Goal: Contribute content

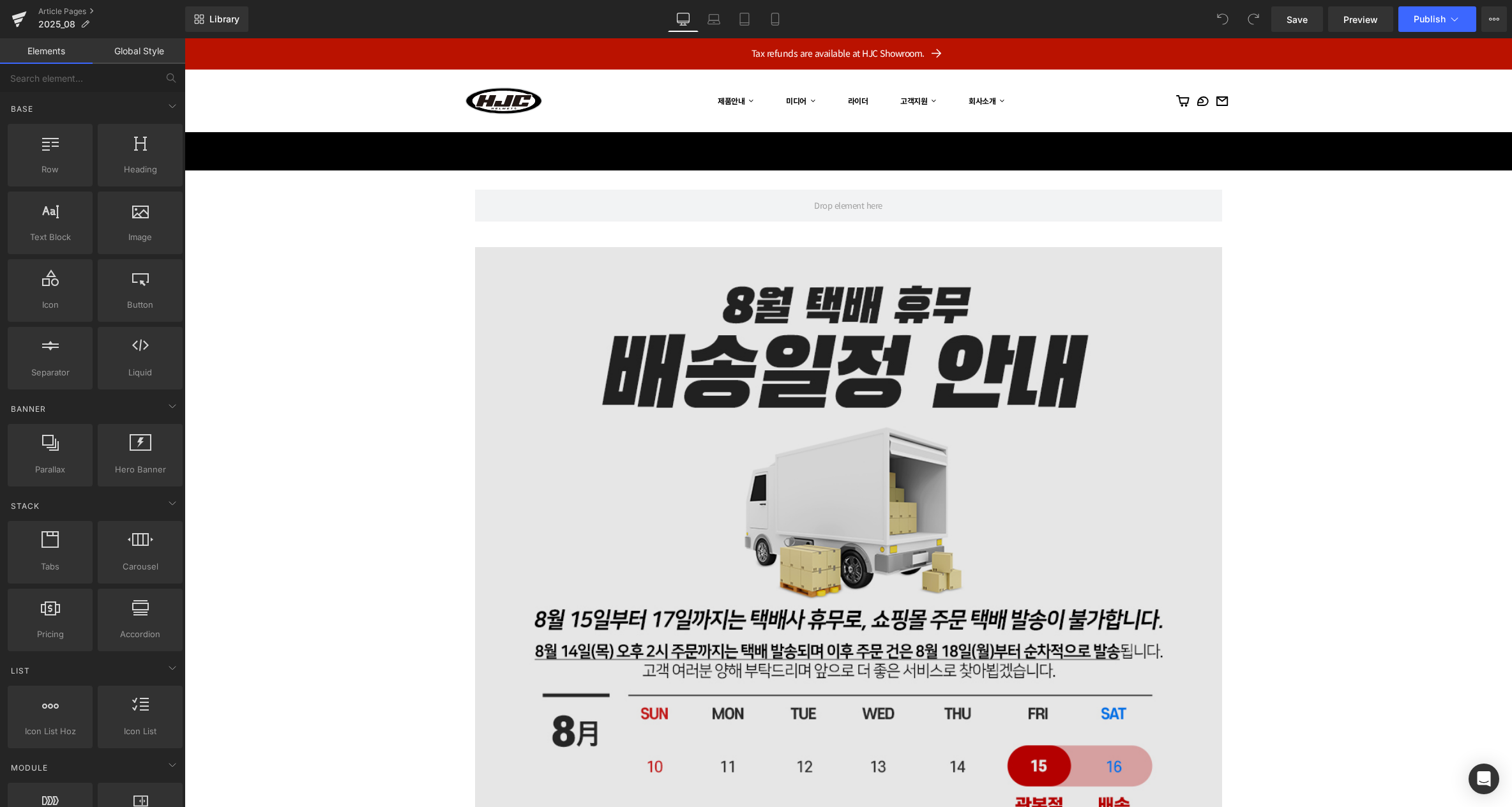
click at [858, 389] on img at bounding box center [848, 620] width 747 height 747
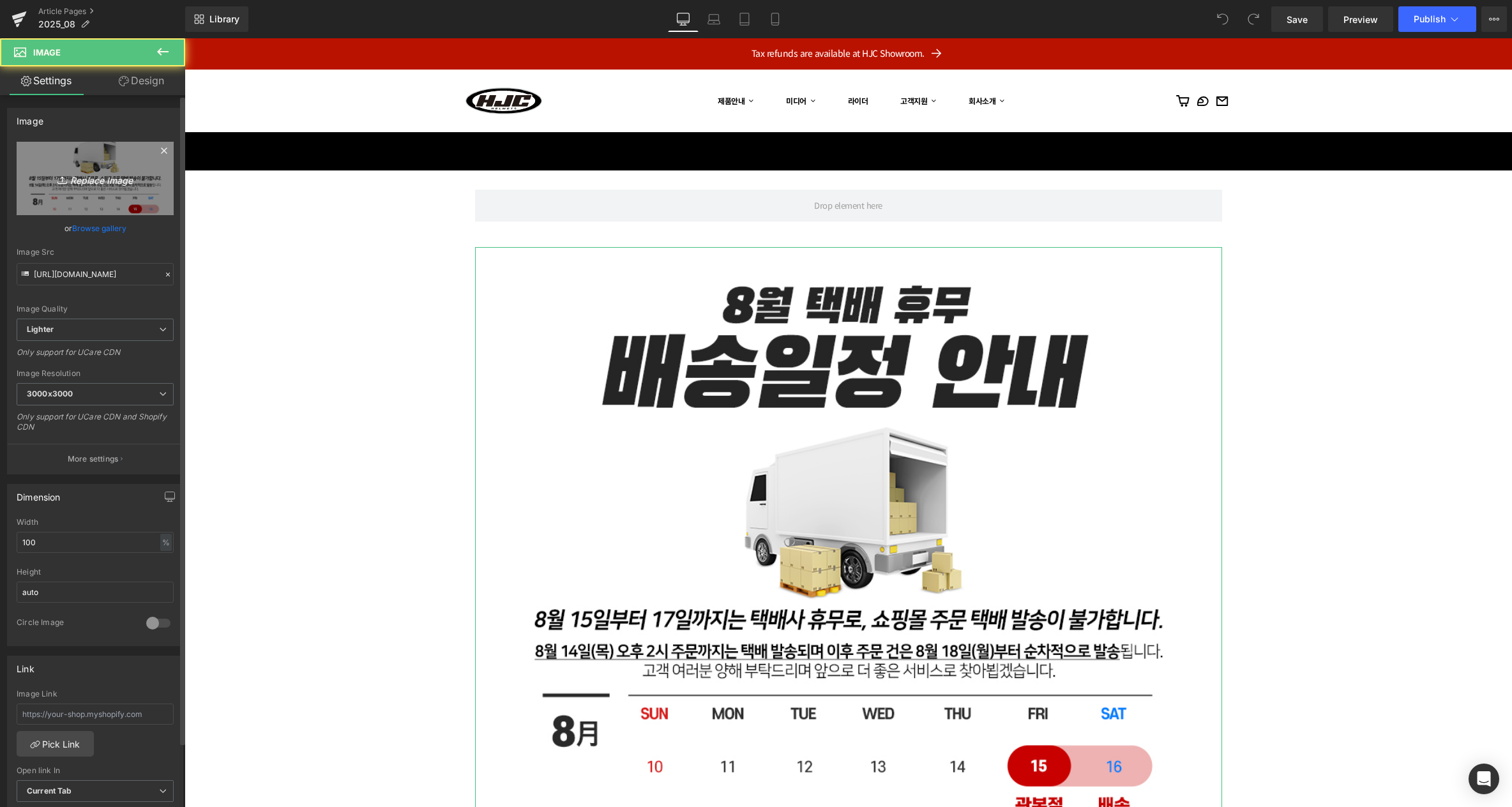
click at [97, 179] on icon "Replace Image" at bounding box center [95, 178] width 102 height 16
type input "C:\fakepath\250918_추석연휴_배송일정.jpg"
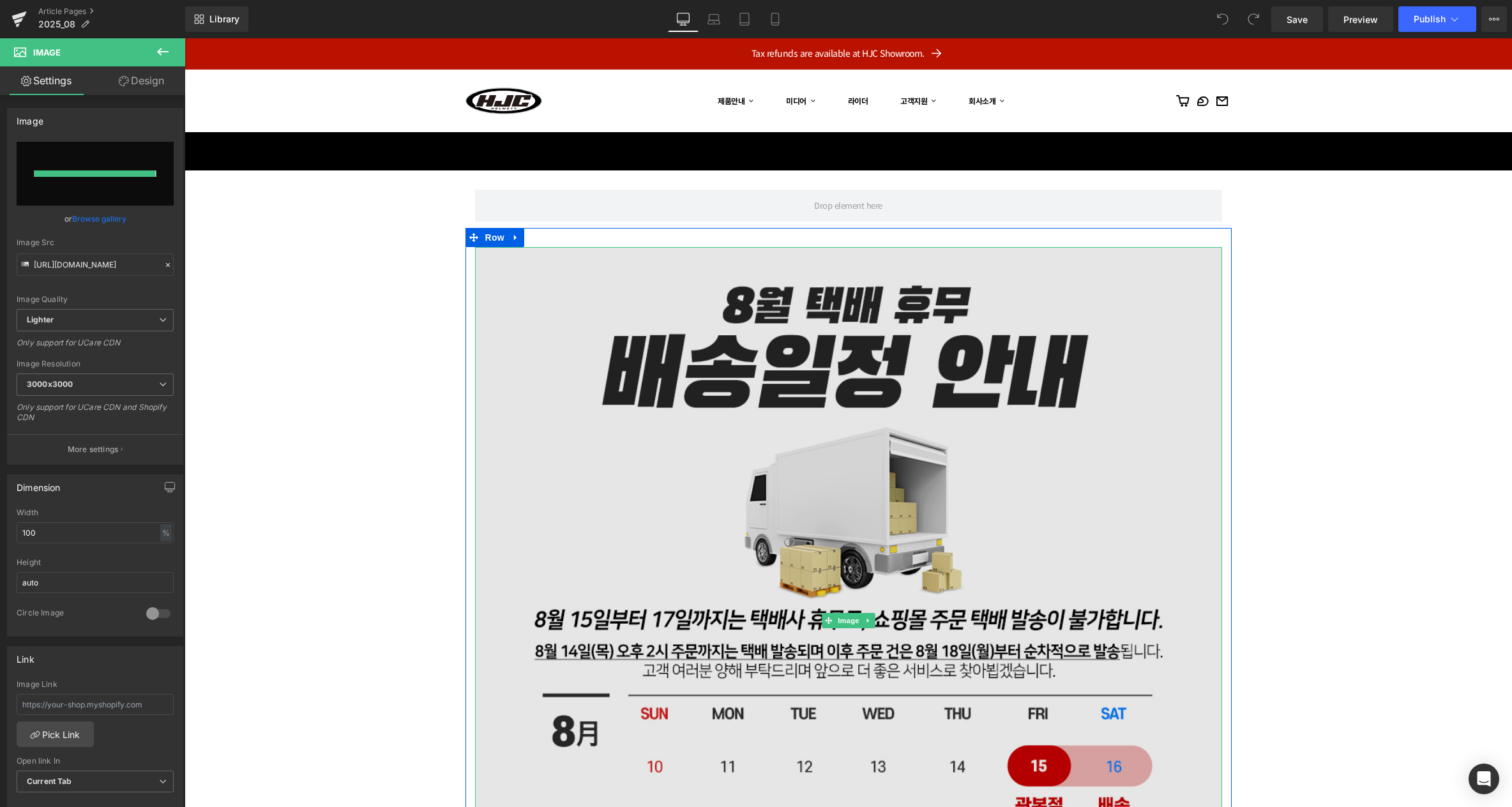
type input "https://ucarecdn.com/f9c70caf-e867-44c5-ba75-52f76cdab736/-/format/auto/-/previ…"
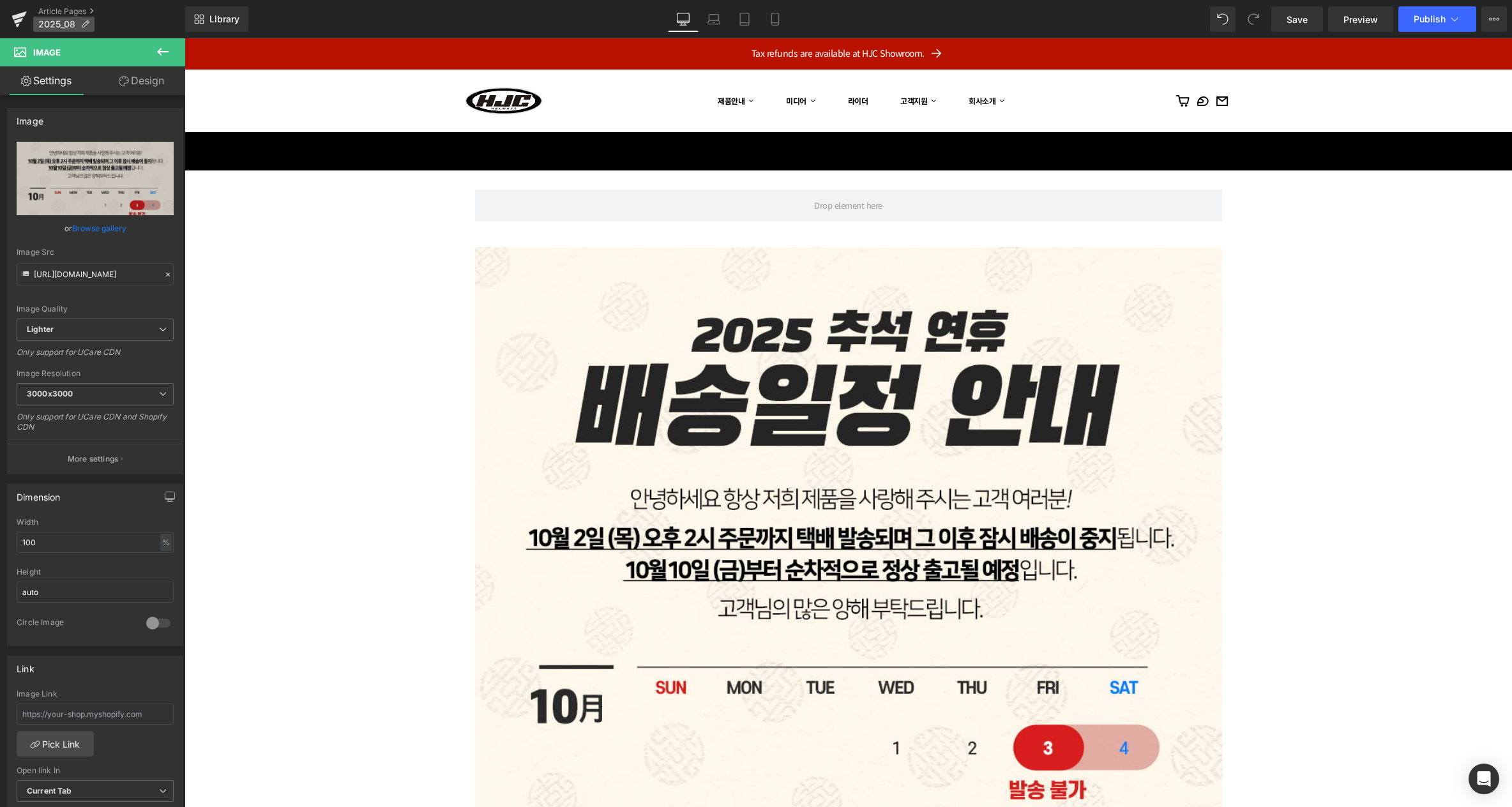
click at [87, 23] on icon at bounding box center [85, 24] width 9 height 9
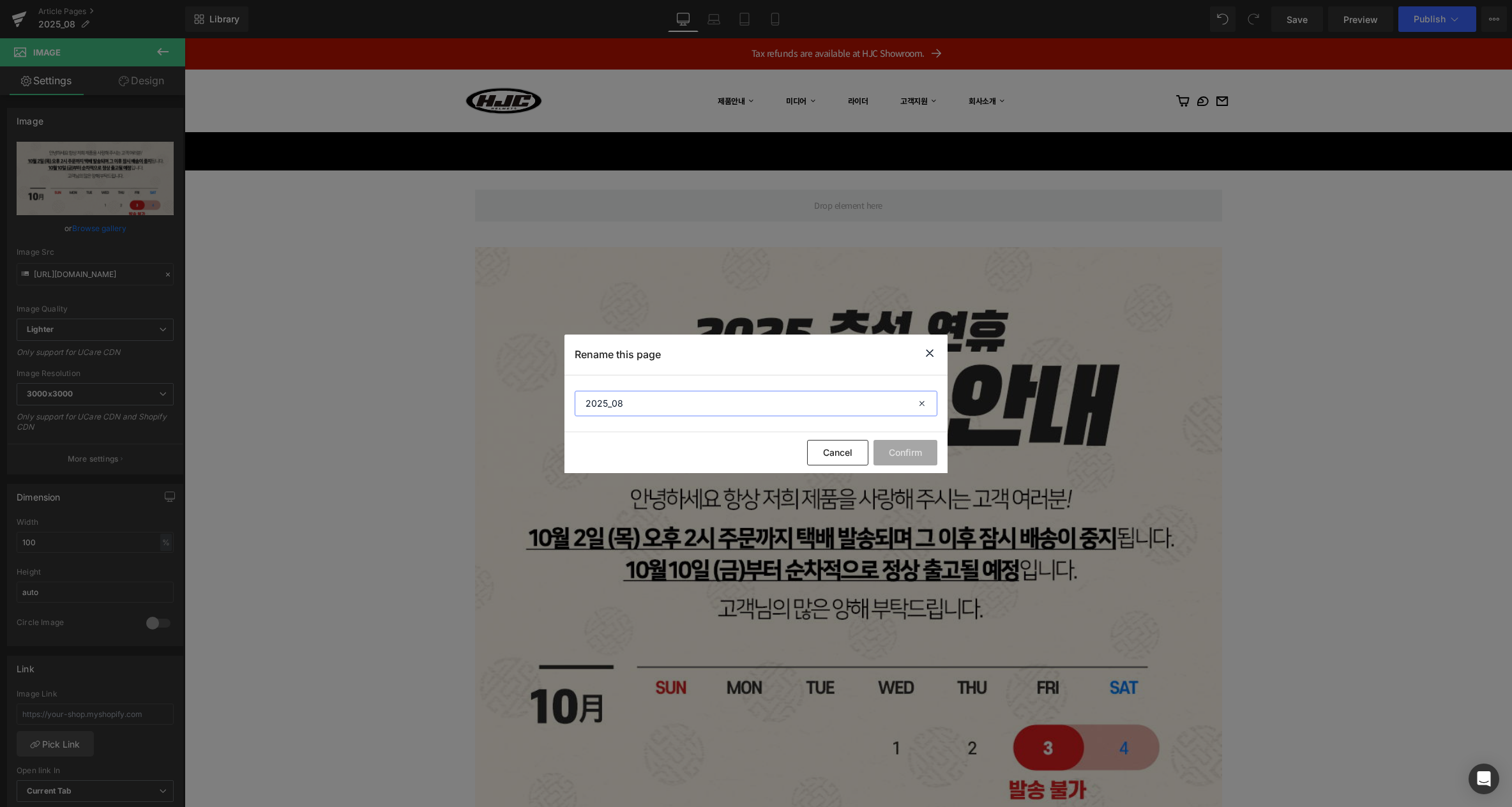
drag, startPoint x: 598, startPoint y: 401, endPoint x: 442, endPoint y: 406, distance: 156.1
click at [458, 404] on div "Rename this page 2025_08 Cancel Confirm" at bounding box center [756, 404] width 1512 height 807
type input "notice"
click at [906, 455] on button "Confirm" at bounding box center [906, 452] width 64 height 25
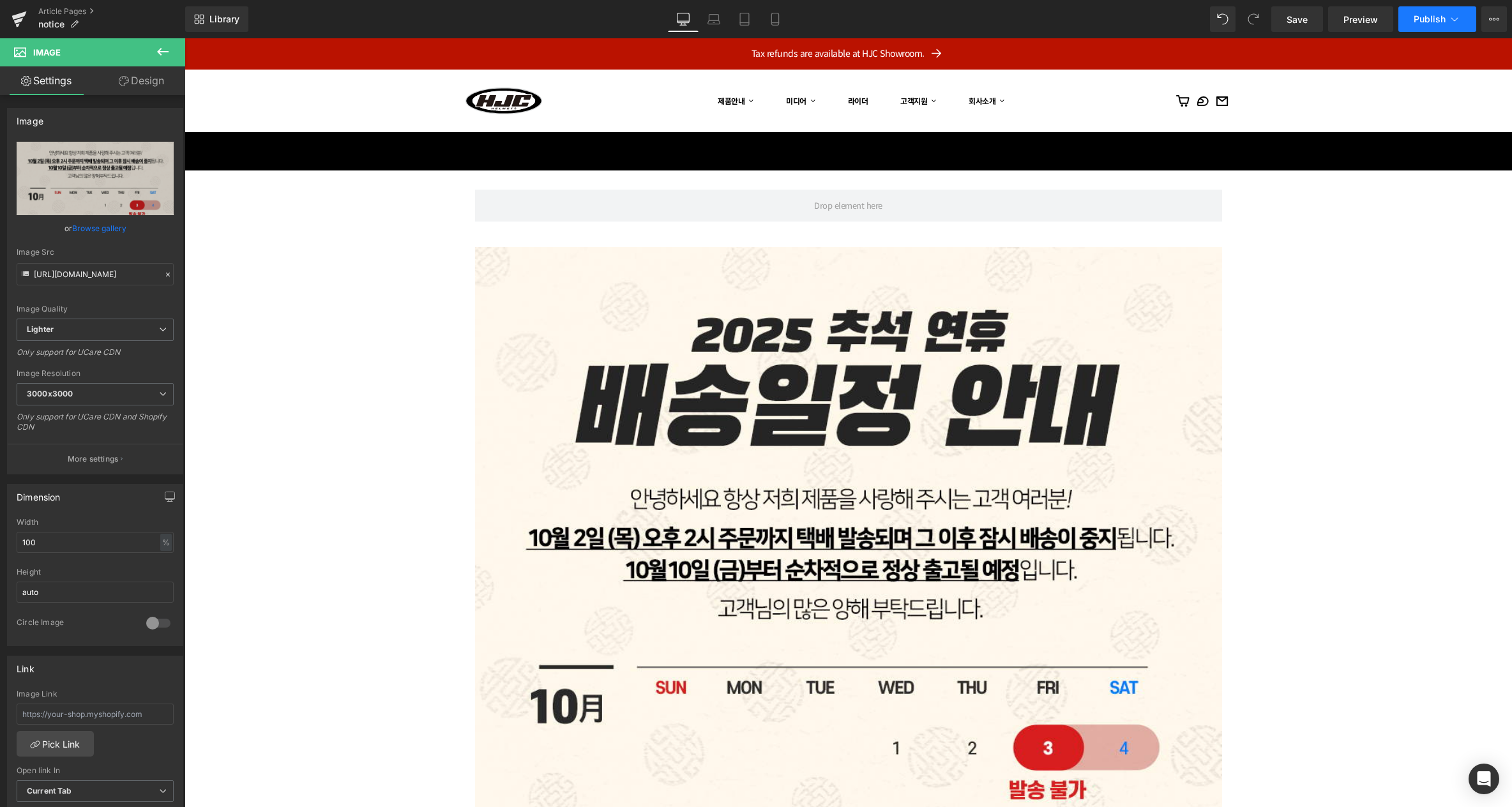
click at [1457, 18] on icon at bounding box center [1455, 19] width 7 height 4
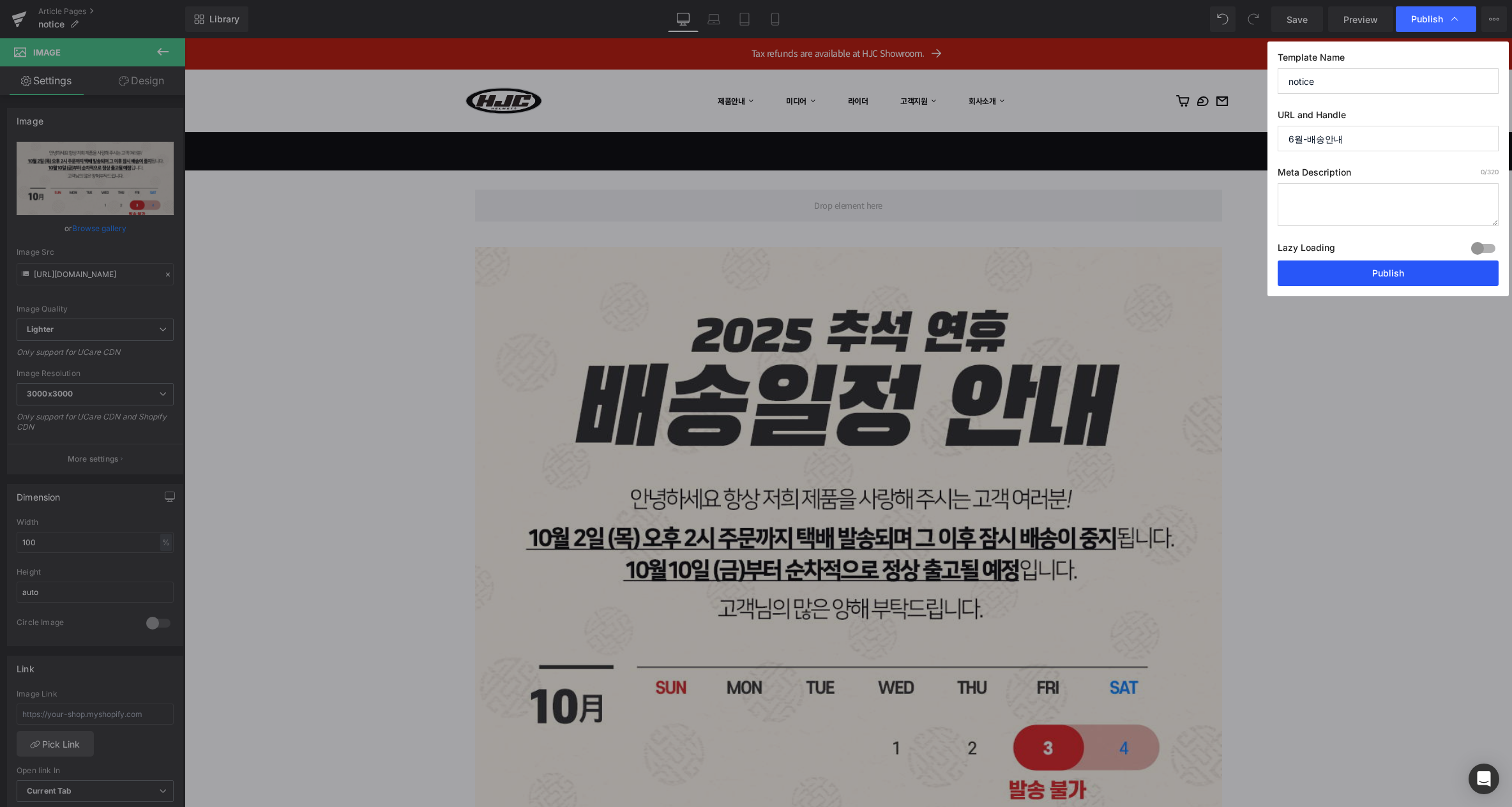
click at [1374, 274] on button "Publish" at bounding box center [1388, 273] width 221 height 25
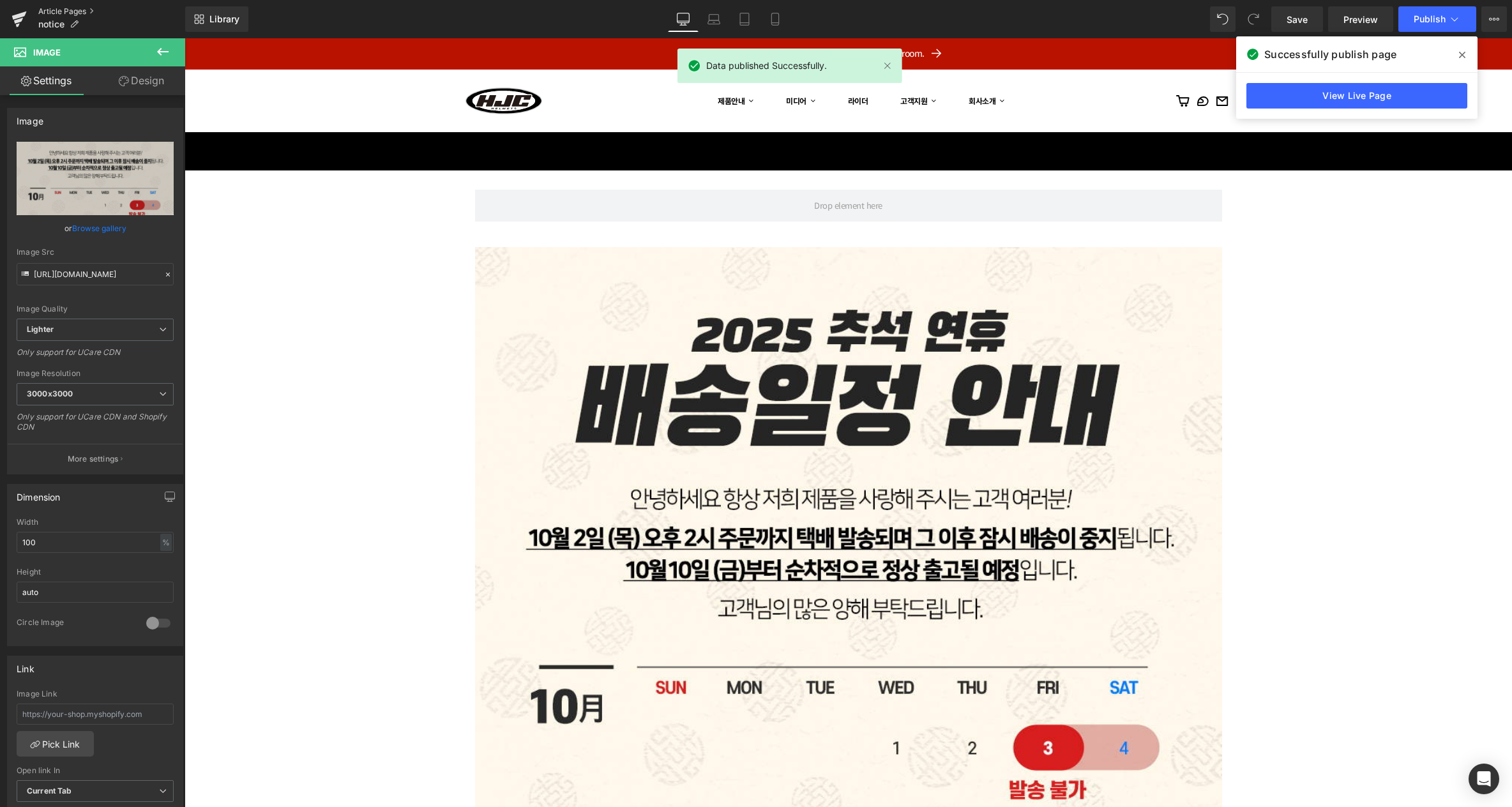
click at [76, 10] on link "Article Pages" at bounding box center [112, 12] width 147 height 10
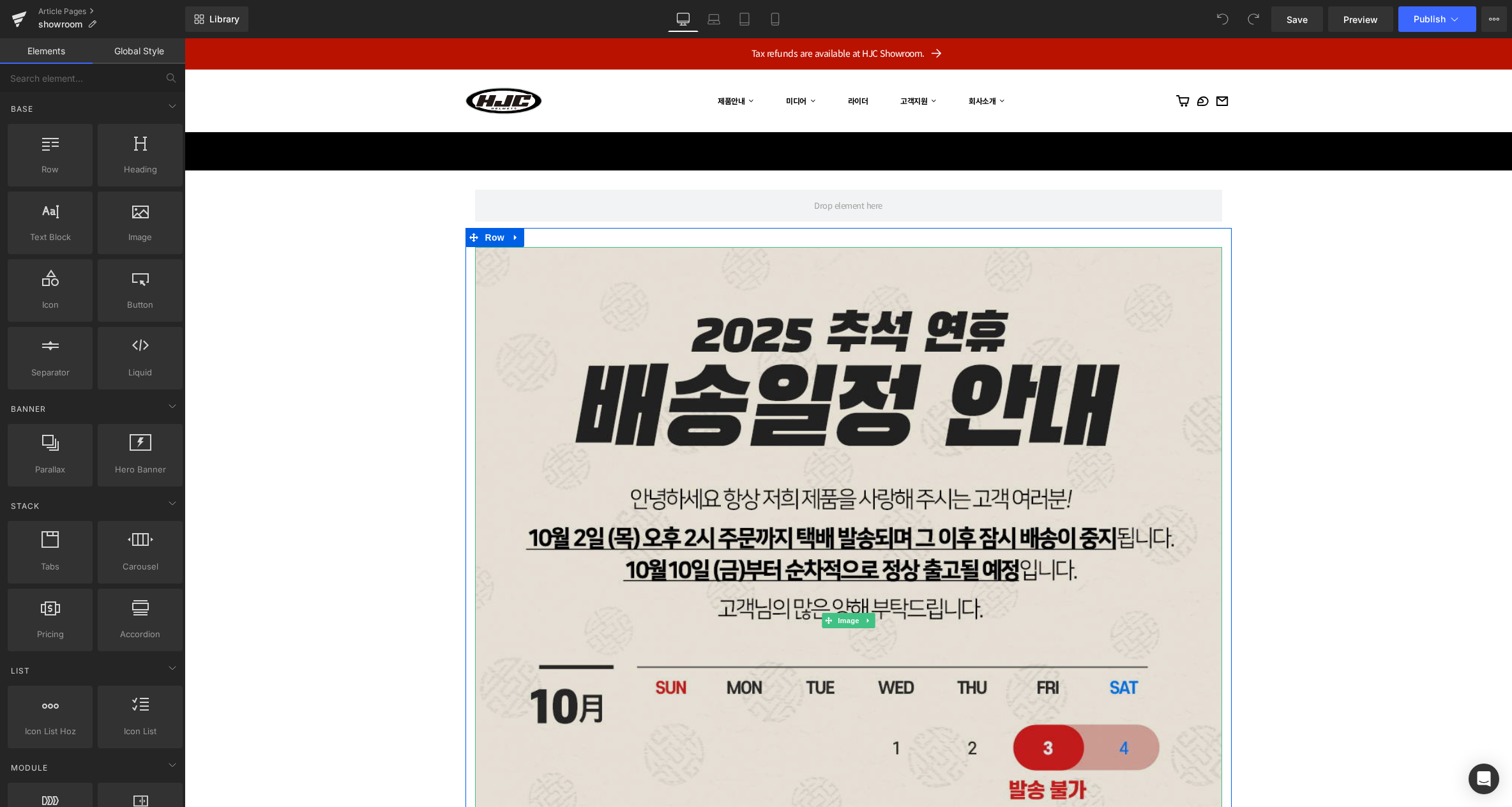
click at [878, 370] on img at bounding box center [848, 620] width 747 height 747
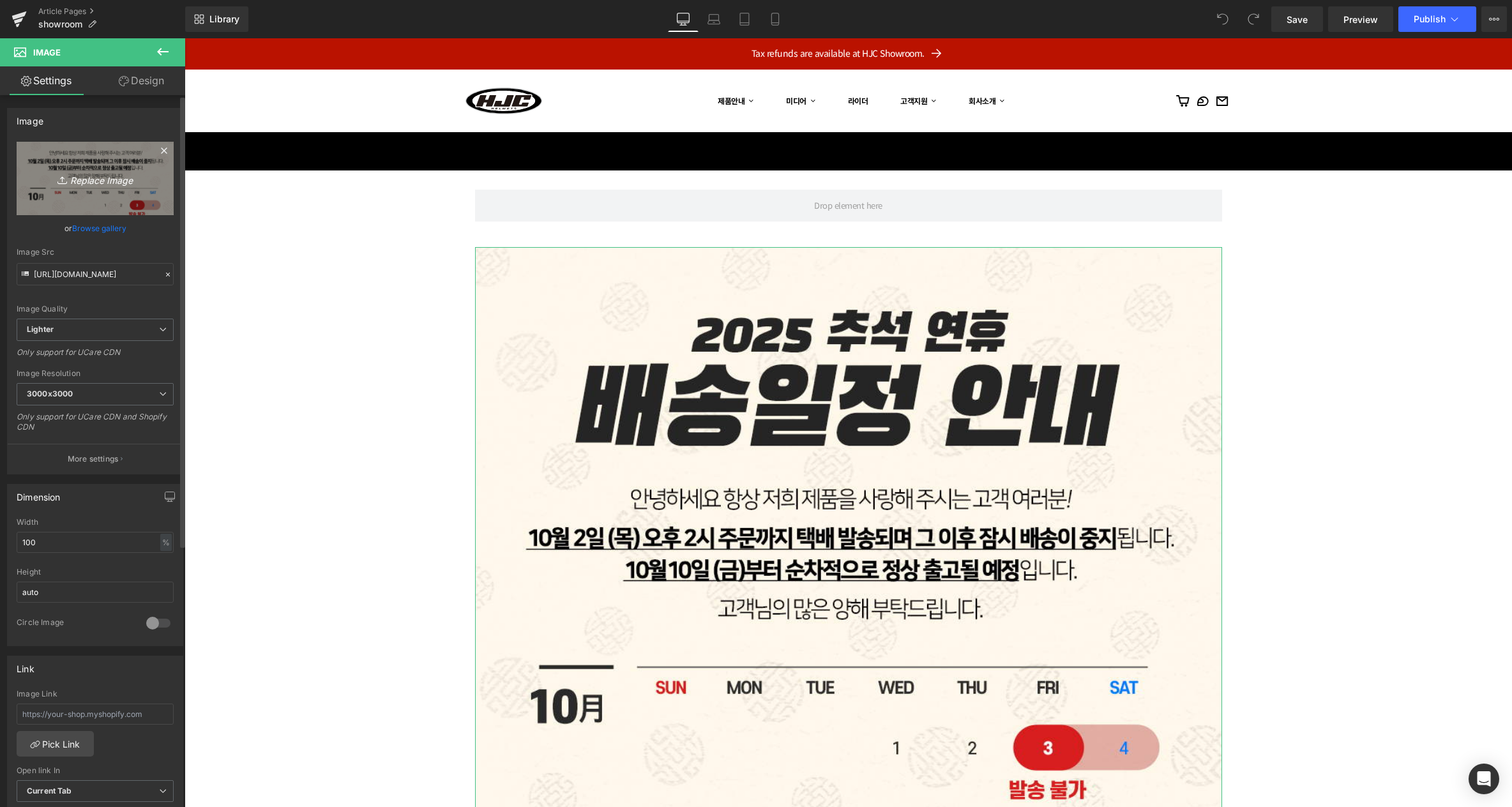
click at [77, 175] on icon "Replace Image" at bounding box center [95, 178] width 102 height 16
type input "C:\fakepath\250919_HJC쇼룸_추석연휴영업안내_SNS배너.jpg"
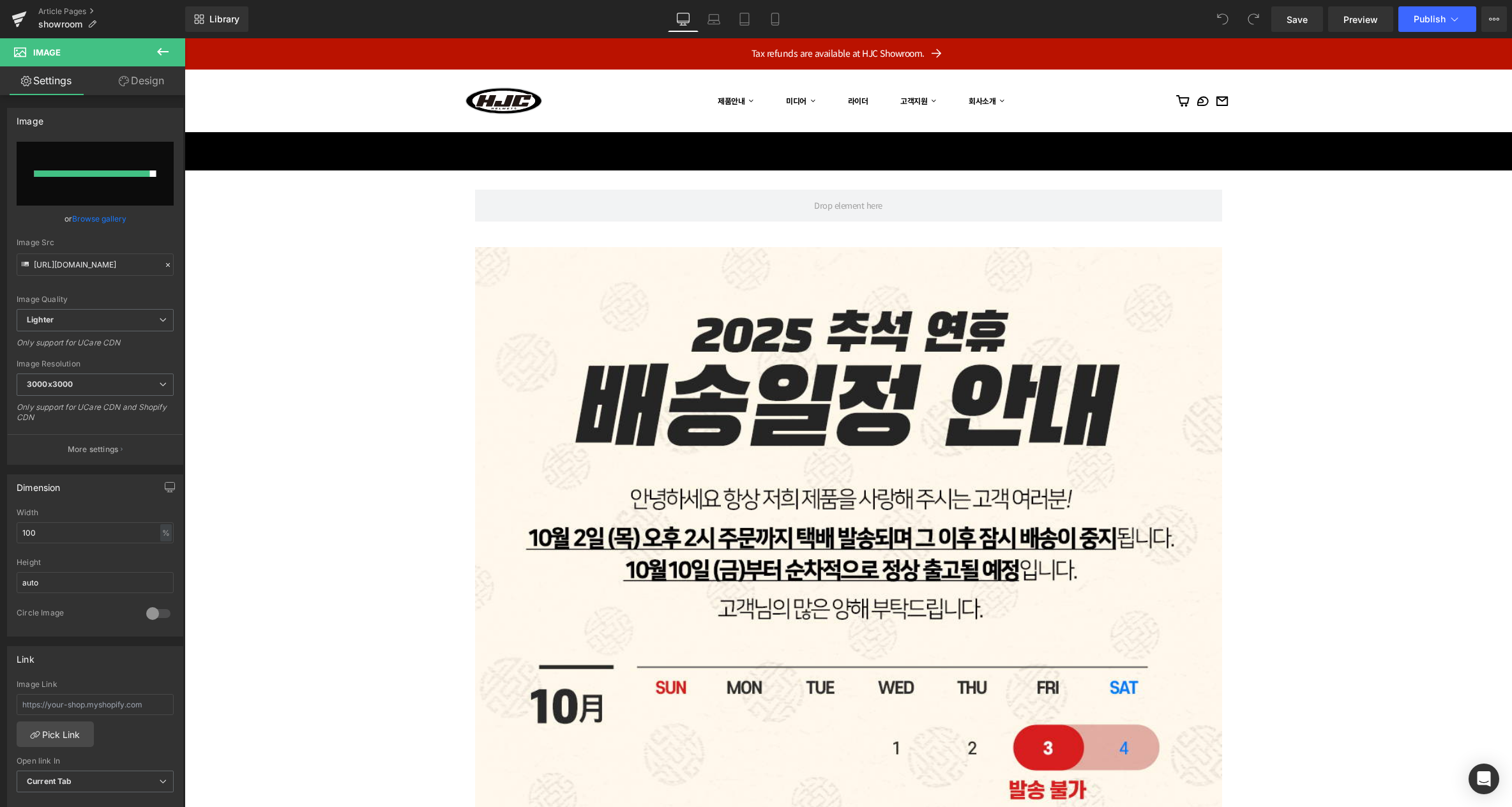
type input "https://ucarecdn.com/fffc1313-942f-41ee-a8b7-ea14960b763c/-/format/auto/-/previ…"
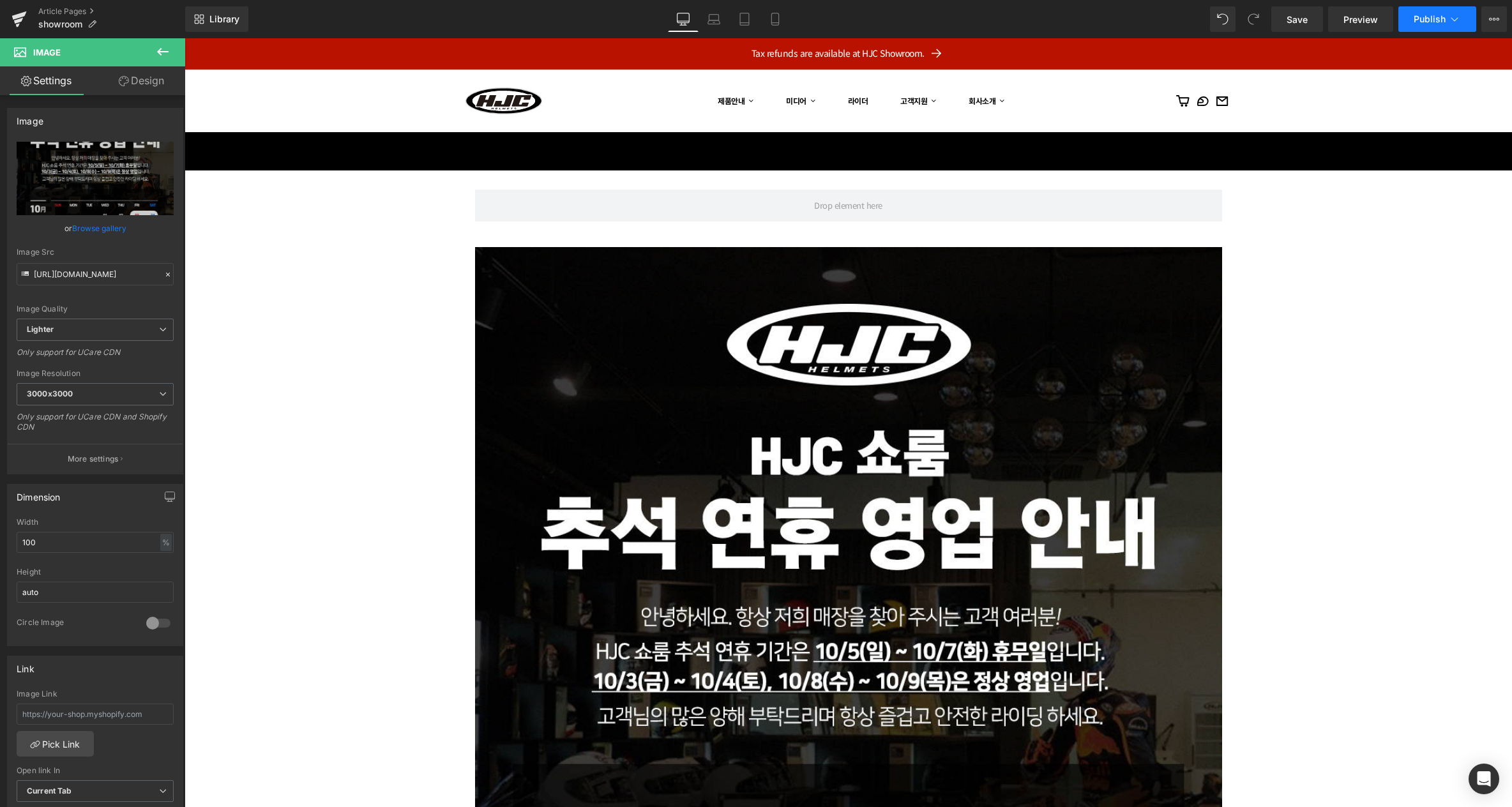
click at [1446, 18] on button "Publish" at bounding box center [1437, 19] width 78 height 25
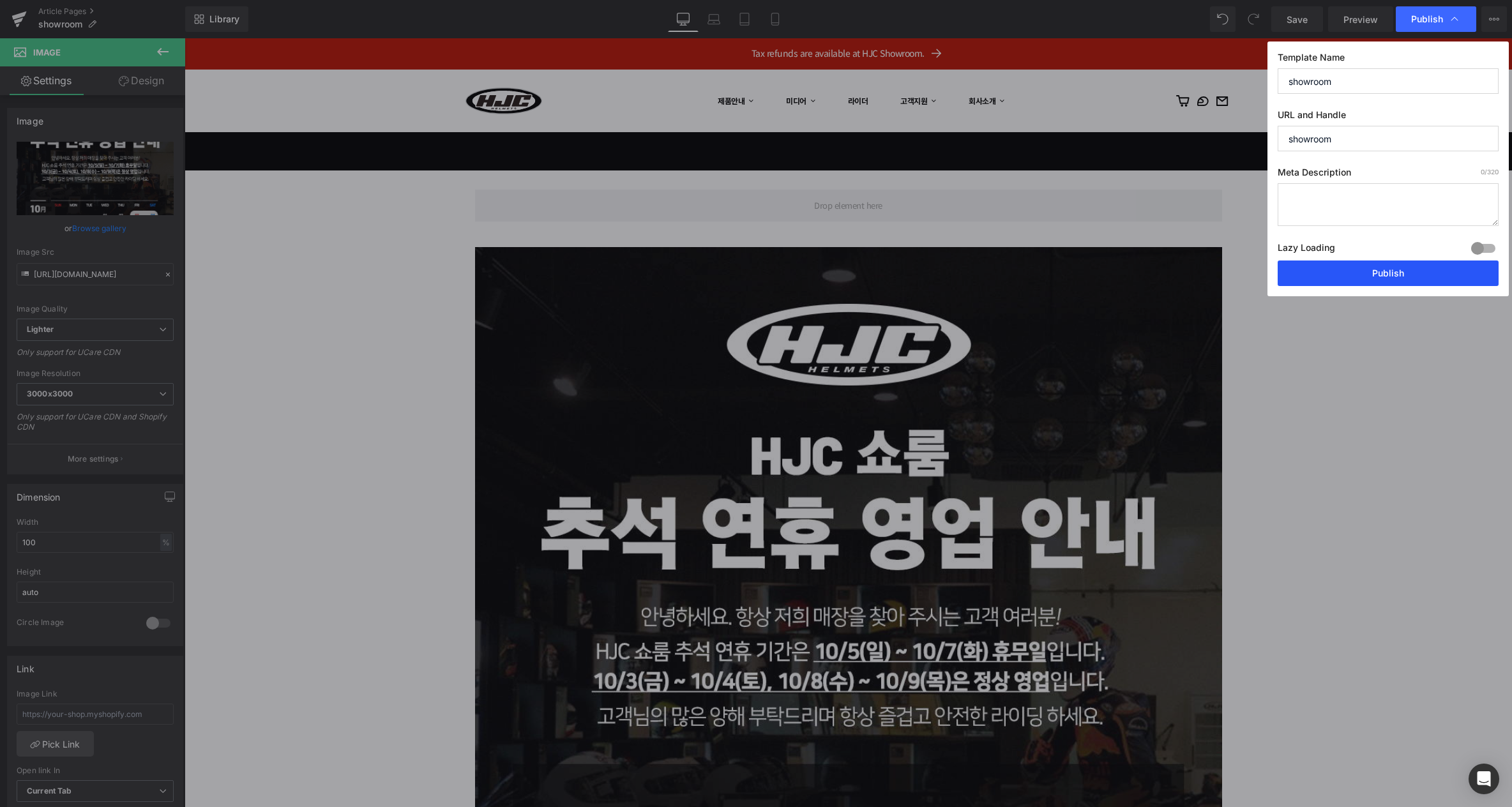
click at [1376, 267] on button "Publish" at bounding box center [1388, 273] width 221 height 25
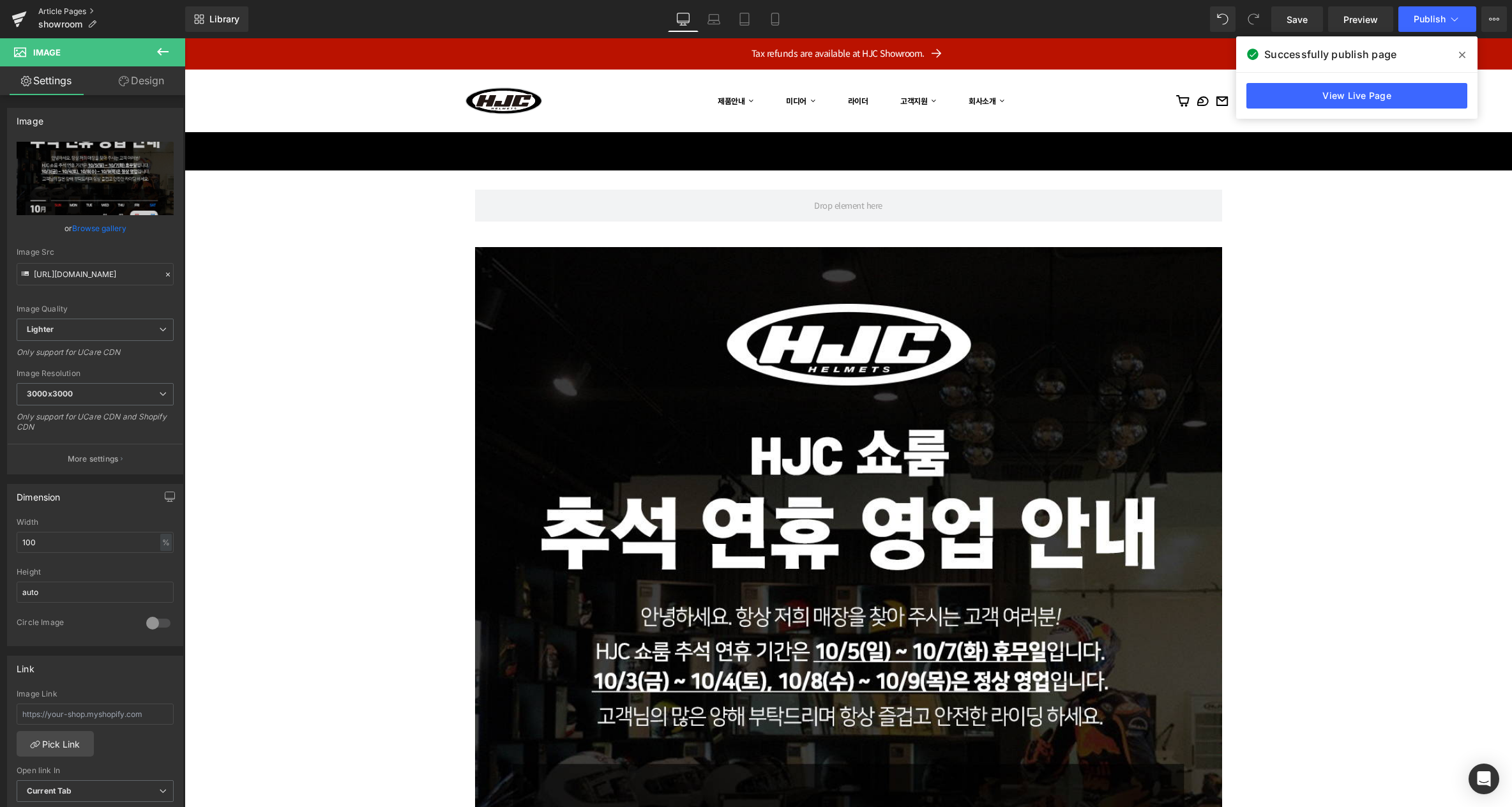
click at [69, 14] on link "Article Pages" at bounding box center [112, 12] width 147 height 10
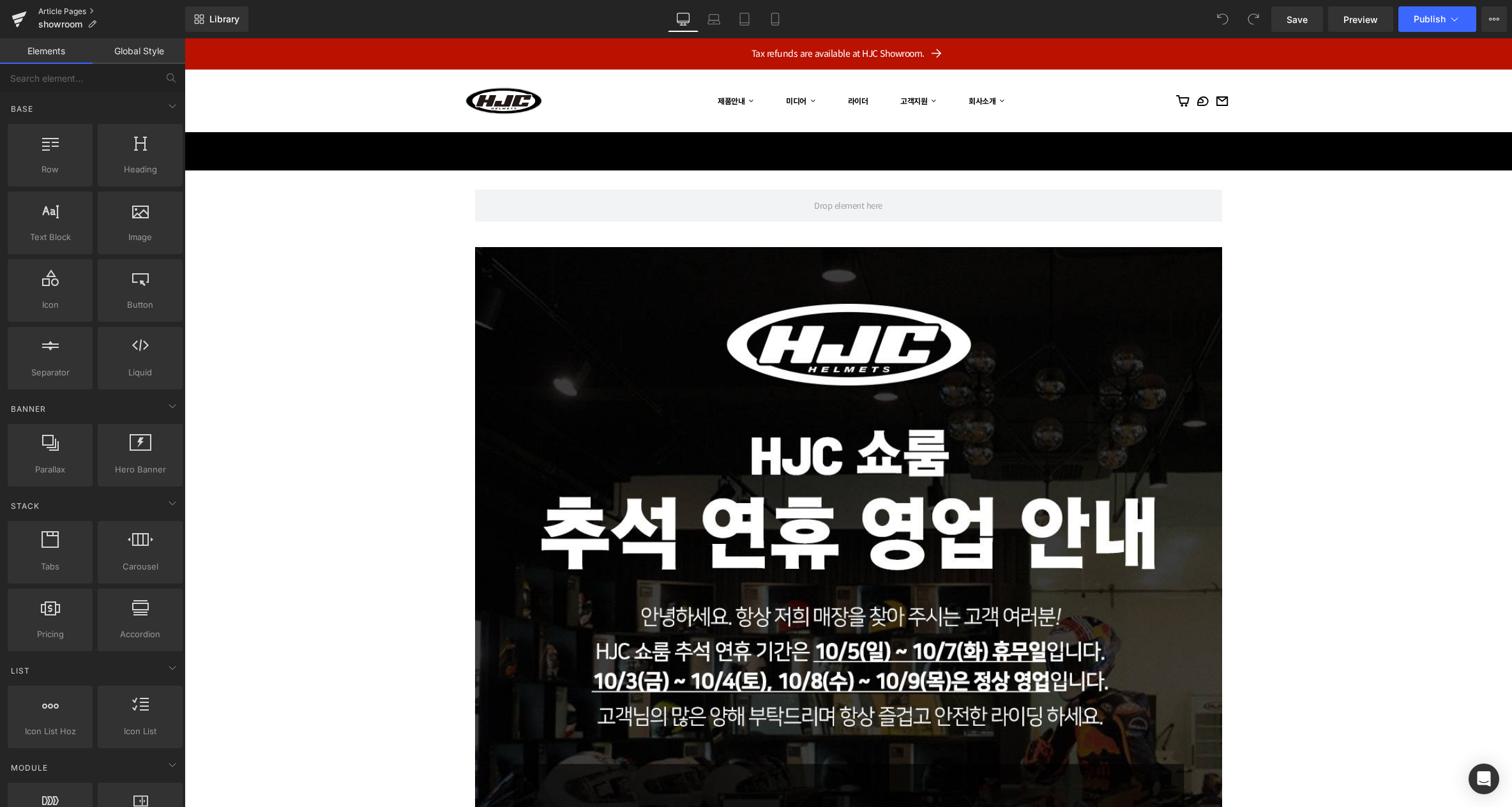
click at [71, 11] on link "Article Pages" at bounding box center [112, 12] width 147 height 10
